Goal: Check status: Check status

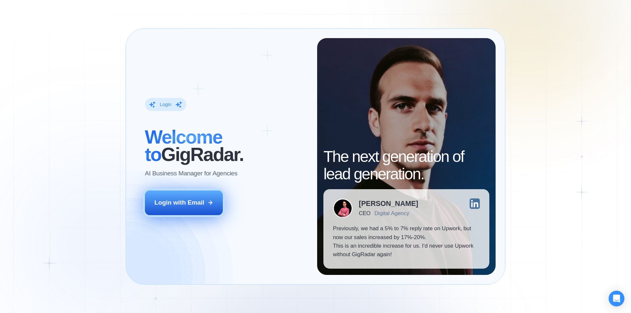
click at [197, 207] on button "Login with Email" at bounding box center [184, 203] width 78 height 24
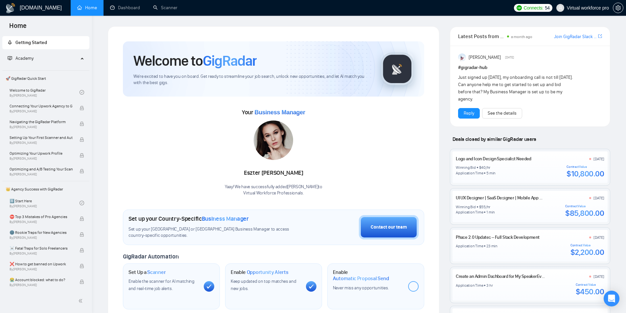
click at [30, 10] on h1 "[DOMAIN_NAME]" at bounding box center [41, 8] width 42 height 16
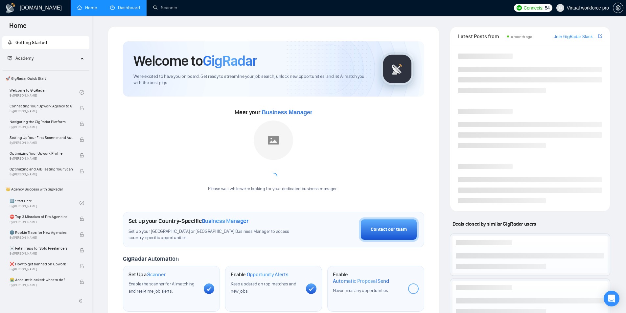
click at [121, 11] on link "Dashboard" at bounding box center [125, 8] width 30 height 6
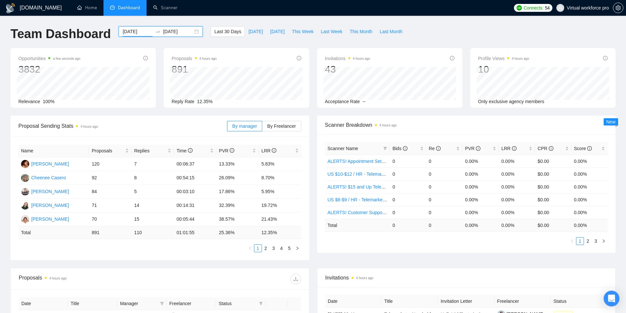
click at [142, 30] on input "[DATE]" at bounding box center [138, 31] width 30 height 7
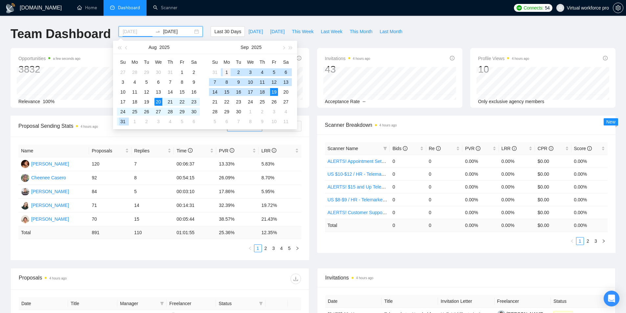
type input "[DATE]"
click at [224, 73] on div "1" at bounding box center [227, 72] width 8 height 8
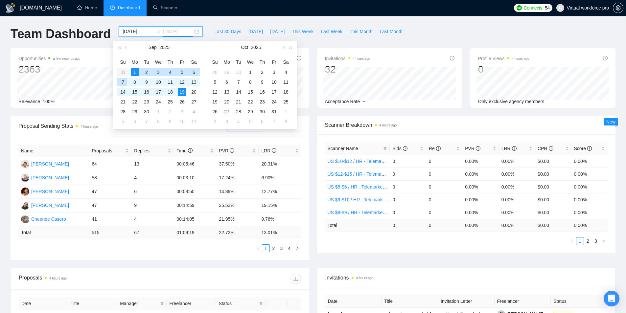
click at [121, 81] on div "7" at bounding box center [123, 82] width 8 height 8
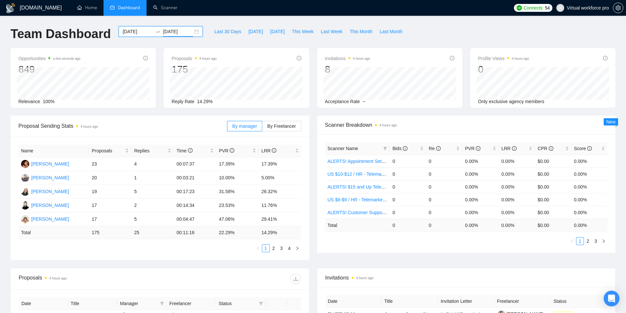
click at [176, 33] on input "[DATE]" at bounding box center [178, 31] width 30 height 7
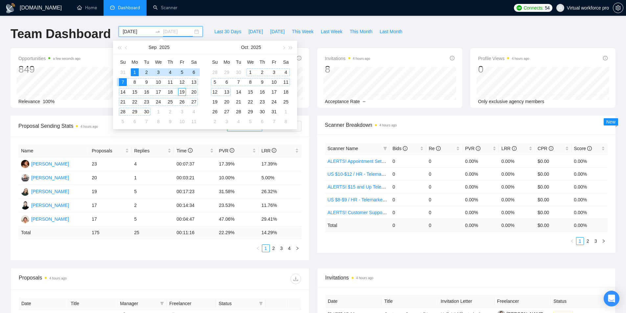
type input "[DATE]"
click at [390, 42] on div "Last 30 Days [DATE] [DATE] This Week Last Week This Month Last Month" at bounding box center [308, 37] width 203 height 22
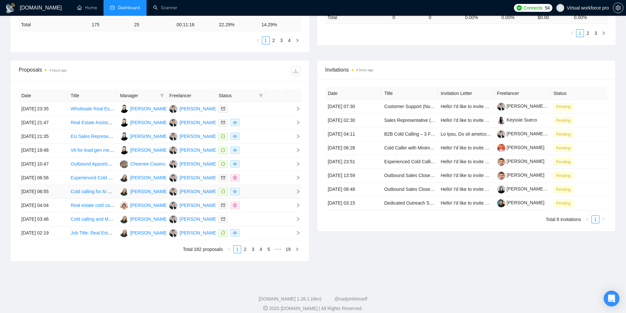
scroll to position [215, 0]
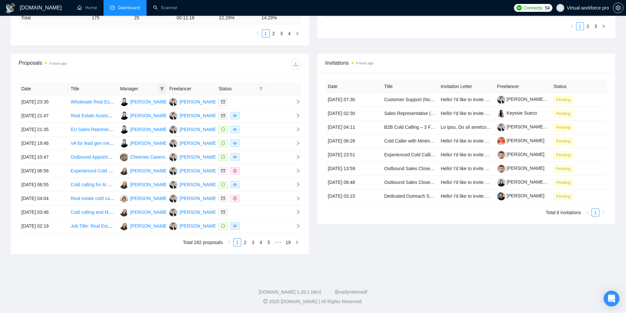
click at [162, 89] on icon "filter" at bounding box center [162, 88] width 4 height 3
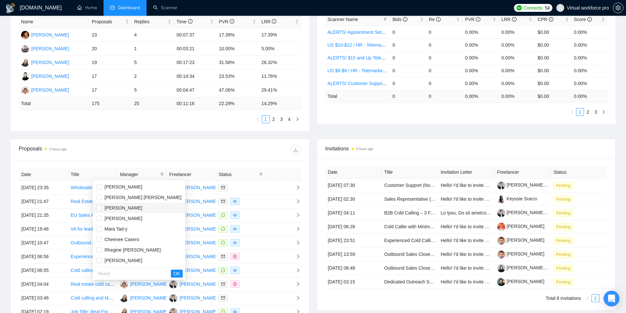
scroll to position [149, 0]
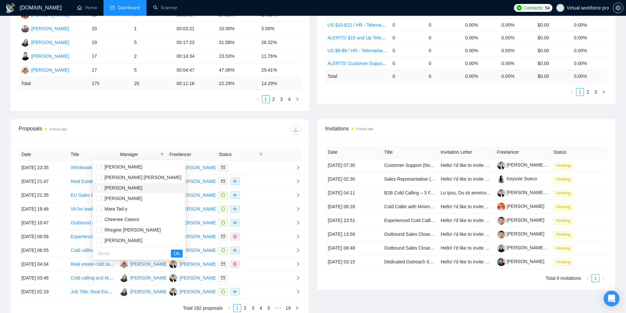
click at [126, 189] on span "[PERSON_NAME]" at bounding box center [124, 187] width 38 height 5
checkbox input "true"
click at [128, 197] on span "[PERSON_NAME]" at bounding box center [124, 198] width 38 height 5
checkbox input "true"
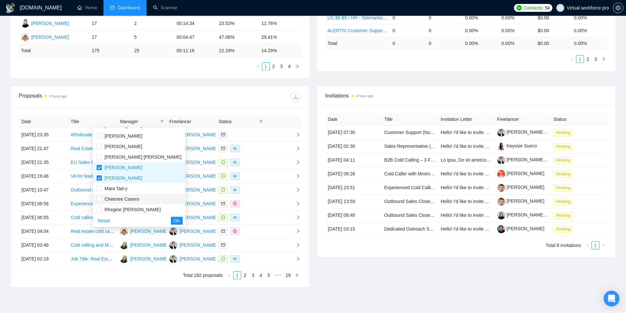
scroll to position [83, 0]
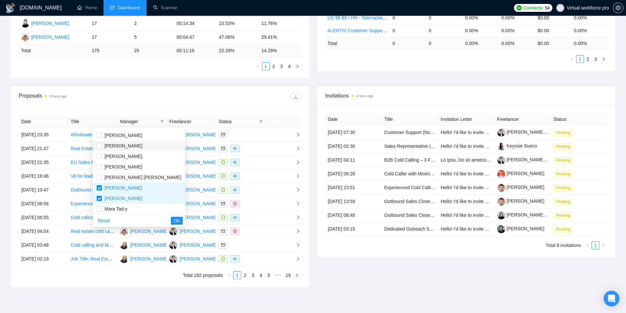
click at [130, 146] on span "[PERSON_NAME]" at bounding box center [124, 145] width 38 height 5
checkbox input "true"
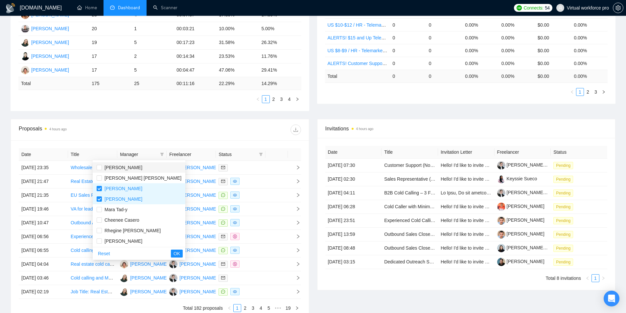
scroll to position [116, 0]
click at [127, 218] on span "Cheenee Casero" at bounding box center [122, 219] width 35 height 5
checkbox input "true"
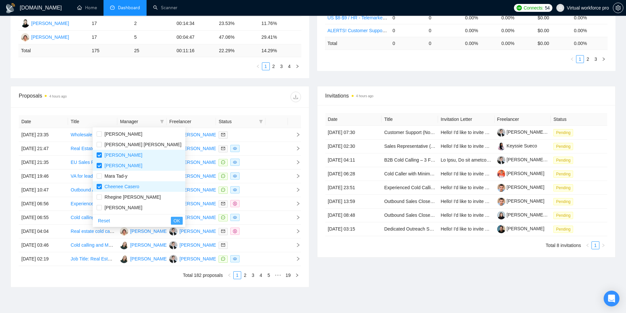
click at [174, 224] on span "OK" at bounding box center [177, 220] width 7 height 7
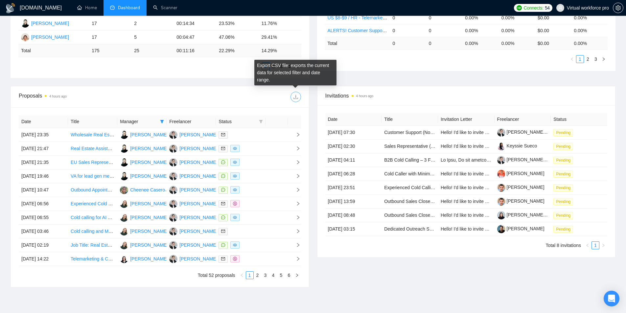
click at [296, 99] on icon "download" at bounding box center [295, 96] width 5 height 5
